Goal: Task Accomplishment & Management: Manage account settings

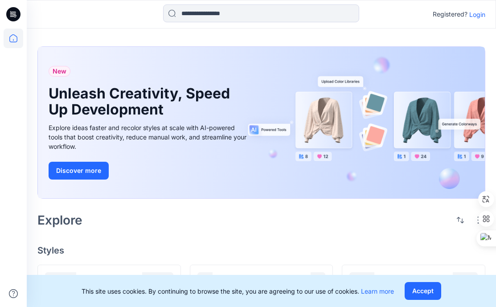
click at [476, 15] on p "Login" at bounding box center [477, 14] width 16 height 9
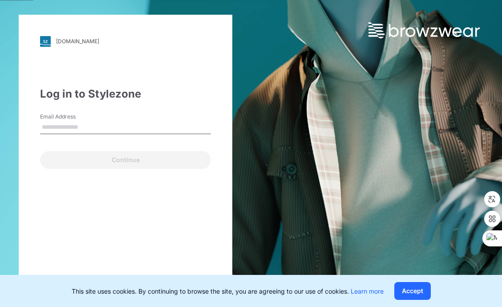
click at [88, 127] on input "Email Address" at bounding box center [125, 127] width 171 height 13
type input "**********"
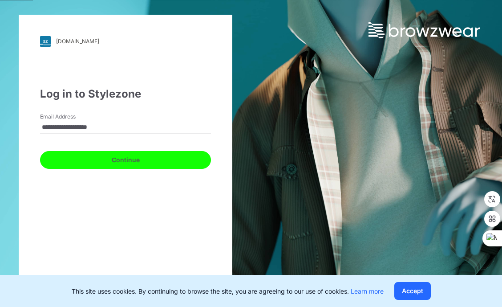
click at [119, 158] on button "Continue" at bounding box center [125, 160] width 171 height 18
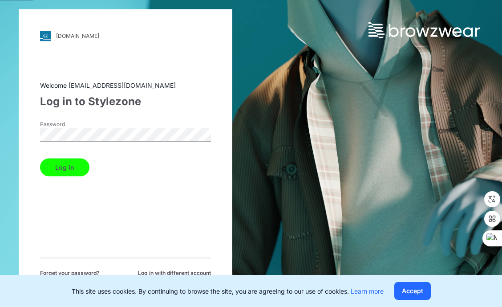
click at [55, 168] on button "Log in" at bounding box center [64, 167] width 49 height 18
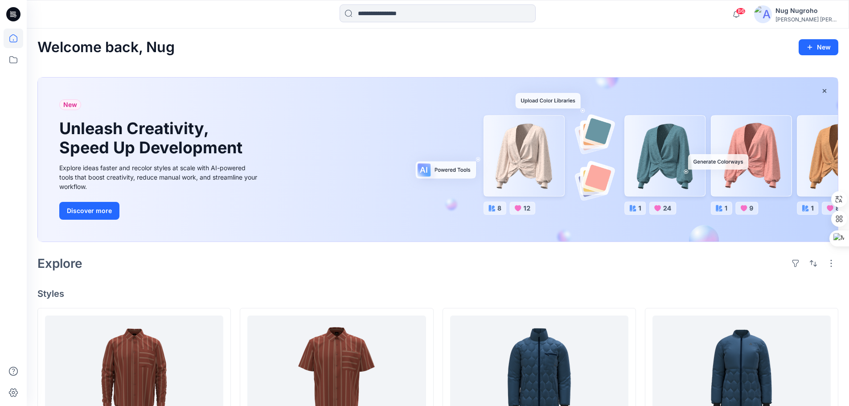
click at [10, 11] on icon at bounding box center [13, 14] width 14 height 14
click at [13, 13] on icon at bounding box center [13, 14] width 14 height 14
click at [495, 47] on button "New" at bounding box center [818, 47] width 40 height 16
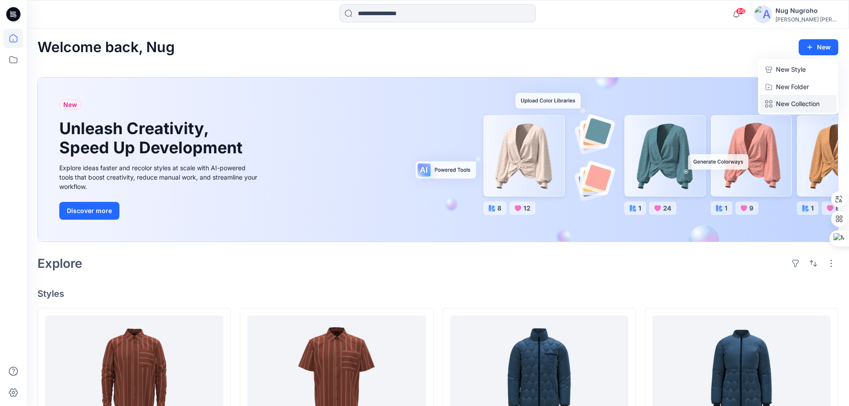
click at [495, 101] on p "New Collection" at bounding box center [797, 103] width 44 height 11
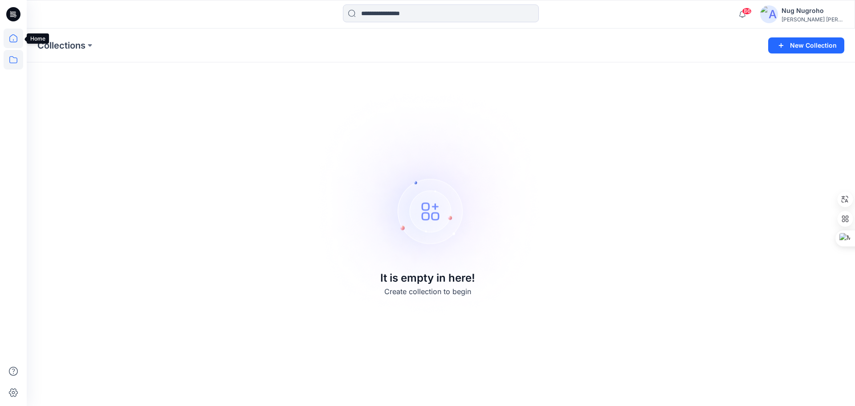
click at [12, 42] on icon at bounding box center [13, 38] width 8 height 8
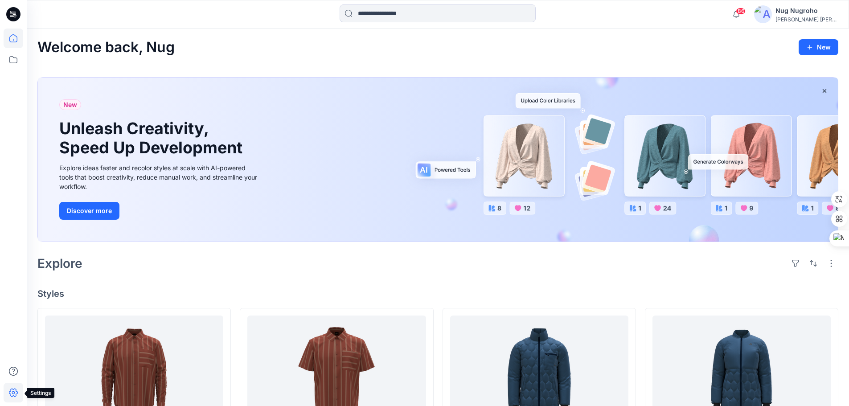
click at [10, 306] on icon at bounding box center [13, 392] width 9 height 8
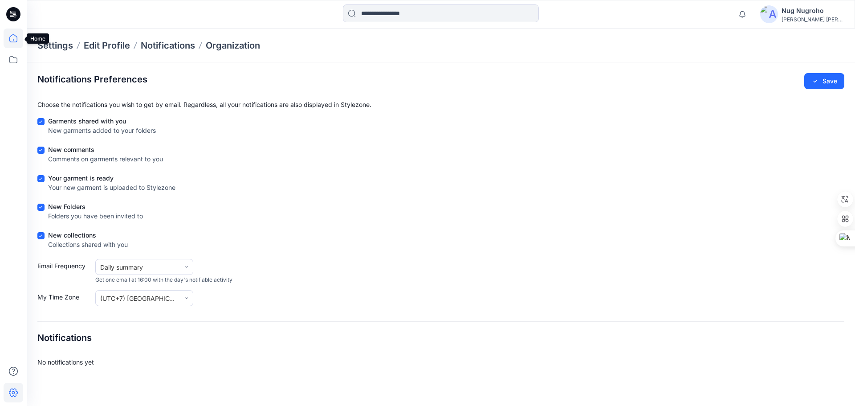
click at [10, 40] on icon at bounding box center [13, 38] width 8 height 8
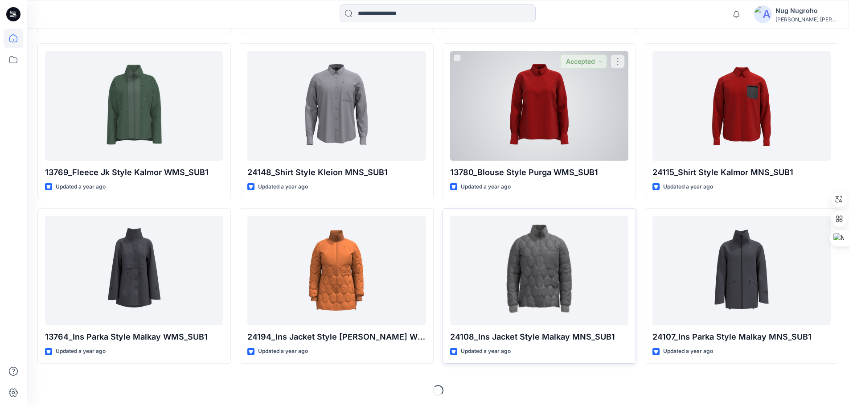
scroll to position [429, 0]
